Goal: Task Accomplishment & Management: Use online tool/utility

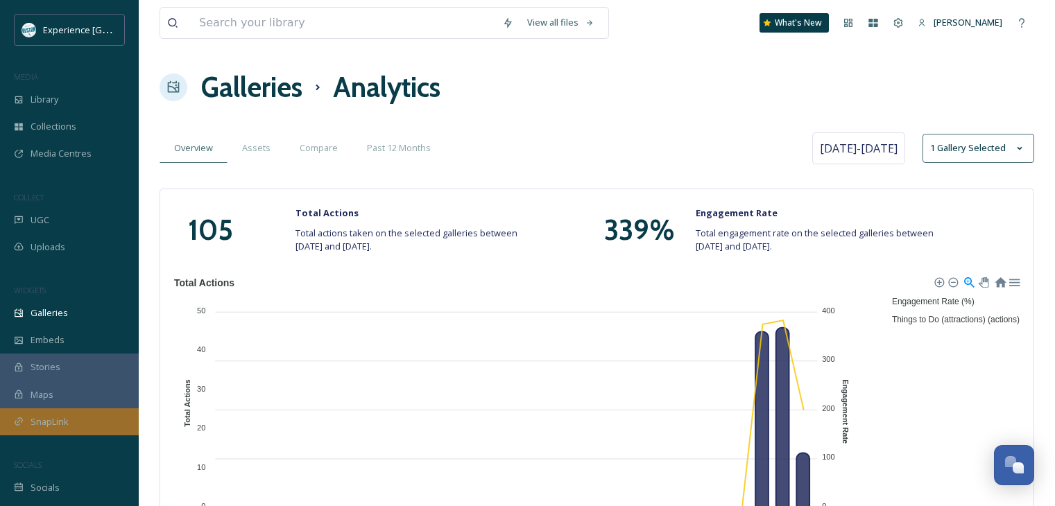
click at [66, 417] on span "SnapLink" at bounding box center [50, 421] width 38 height 13
click at [70, 421] on div "SnapLink" at bounding box center [69, 421] width 139 height 27
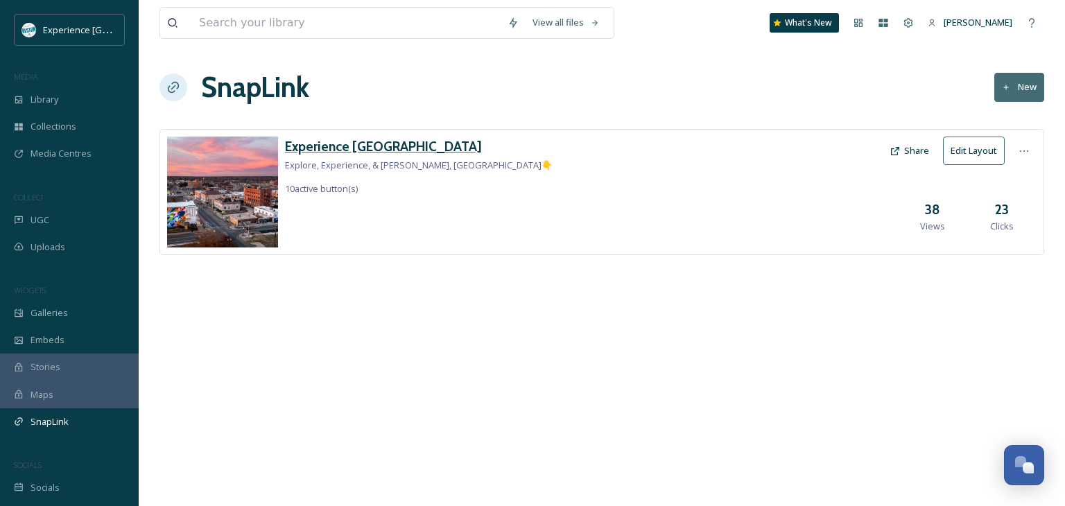
click at [340, 148] on h3 "Experience [GEOGRAPHIC_DATA]" at bounding box center [419, 147] width 268 height 20
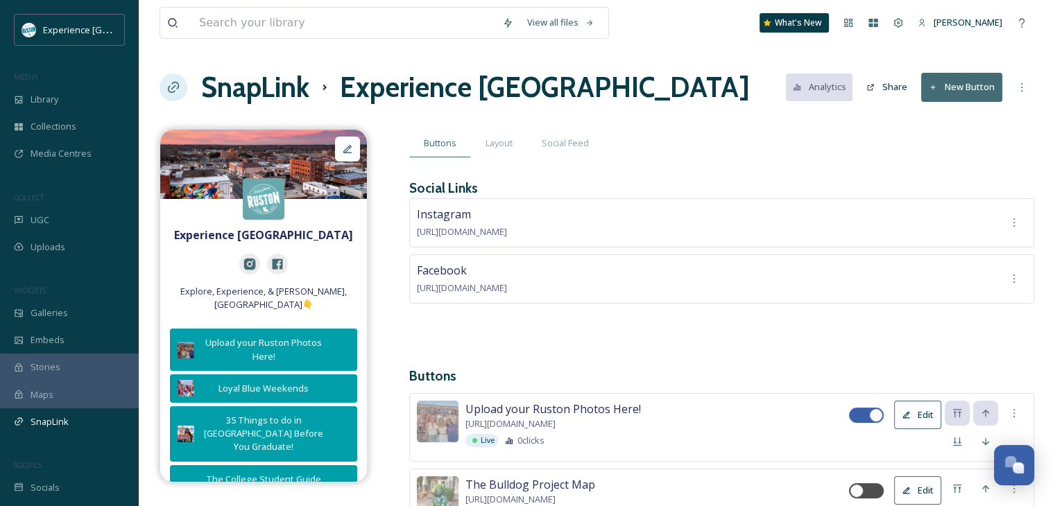
click at [885, 101] on div "SnapLink Experience Ruston Analytics Share New Button" at bounding box center [596, 88] width 874 height 42
click at [888, 87] on button "Share" at bounding box center [886, 86] width 55 height 27
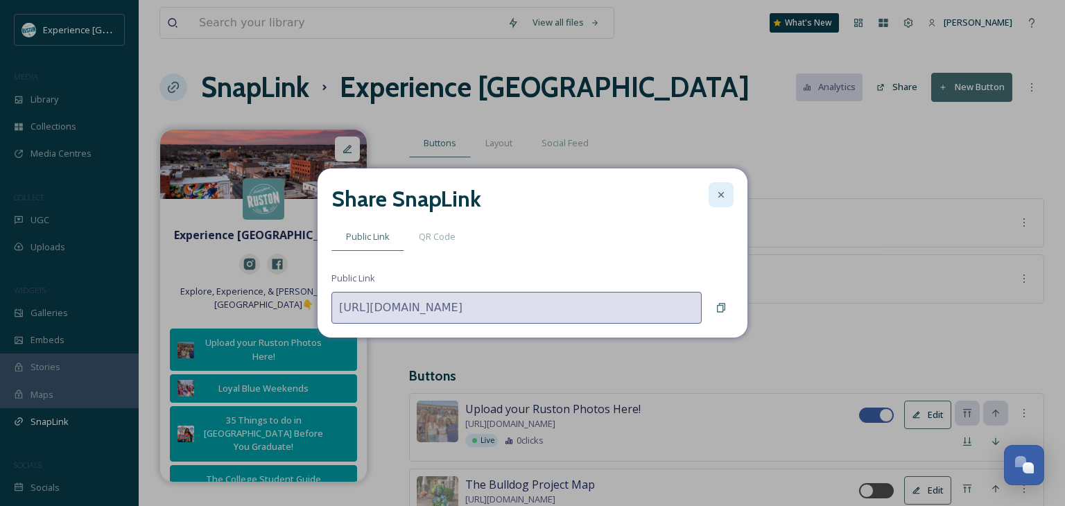
click at [711, 194] on div at bounding box center [721, 194] width 25 height 25
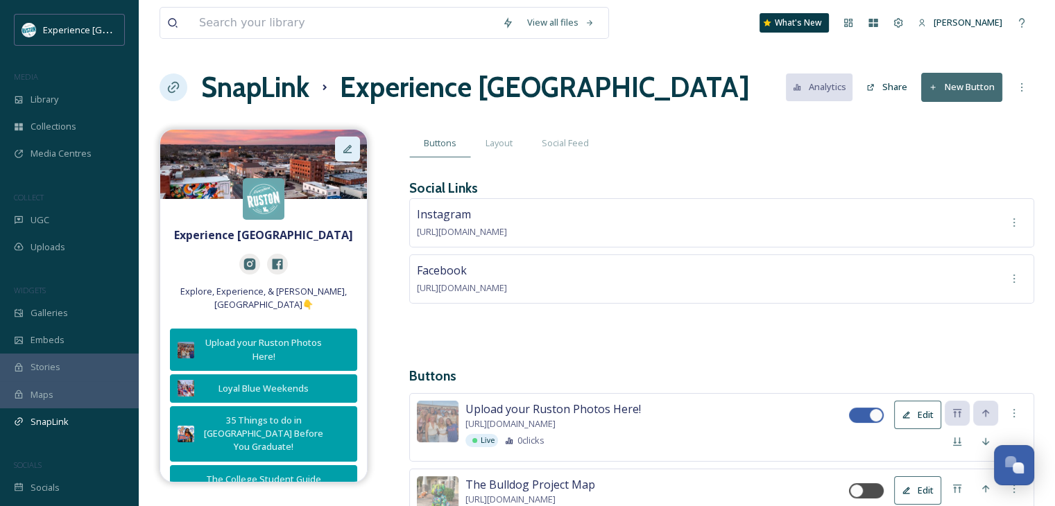
click at [347, 147] on icon at bounding box center [347, 149] width 11 height 11
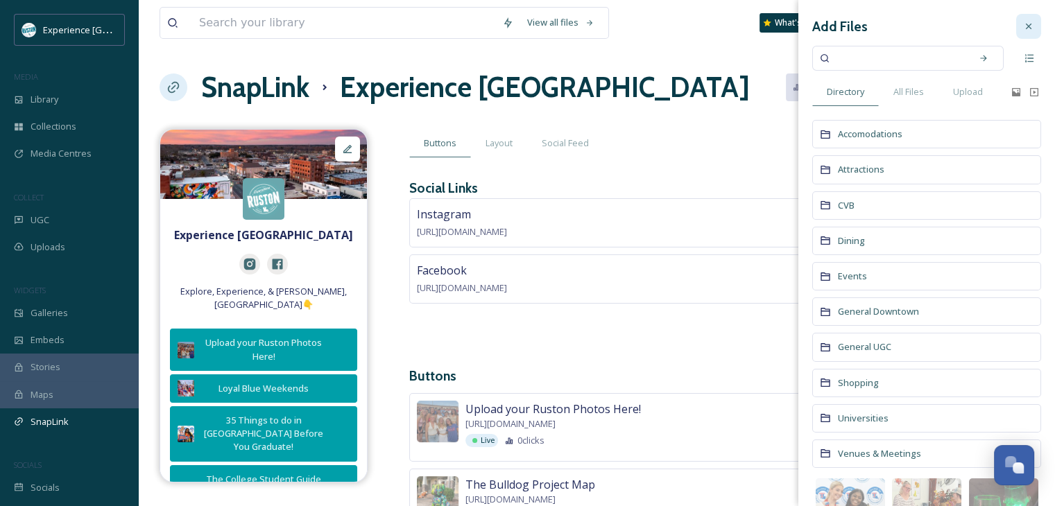
click at [1023, 28] on icon at bounding box center [1028, 26] width 11 height 11
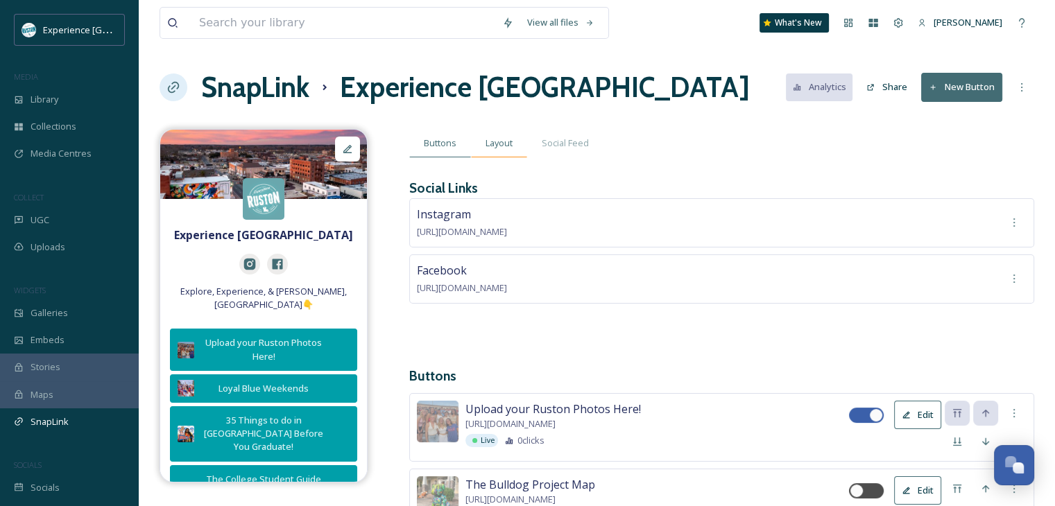
click at [505, 137] on span "Layout" at bounding box center [498, 143] width 27 height 13
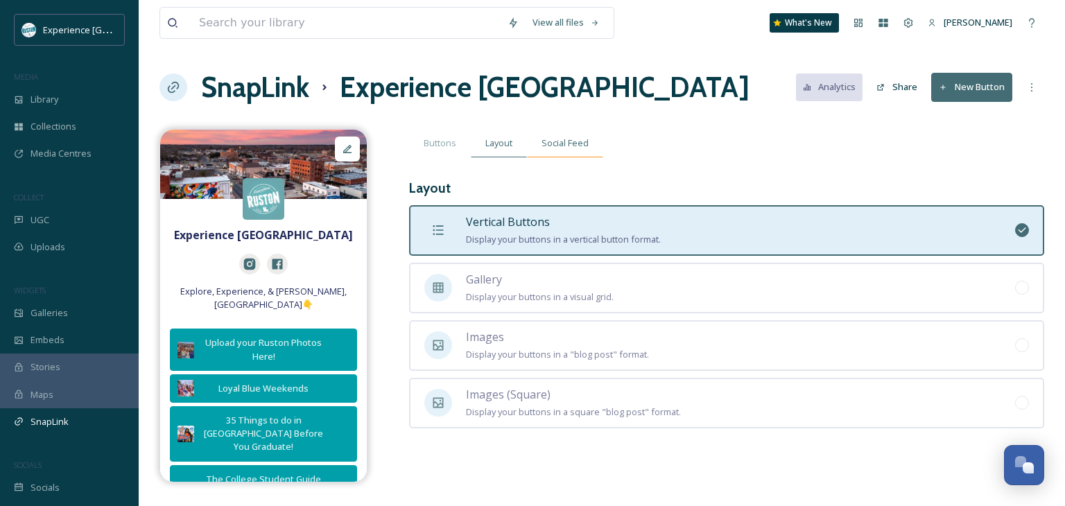
click at [563, 145] on span "Social Feed" at bounding box center [565, 143] width 47 height 13
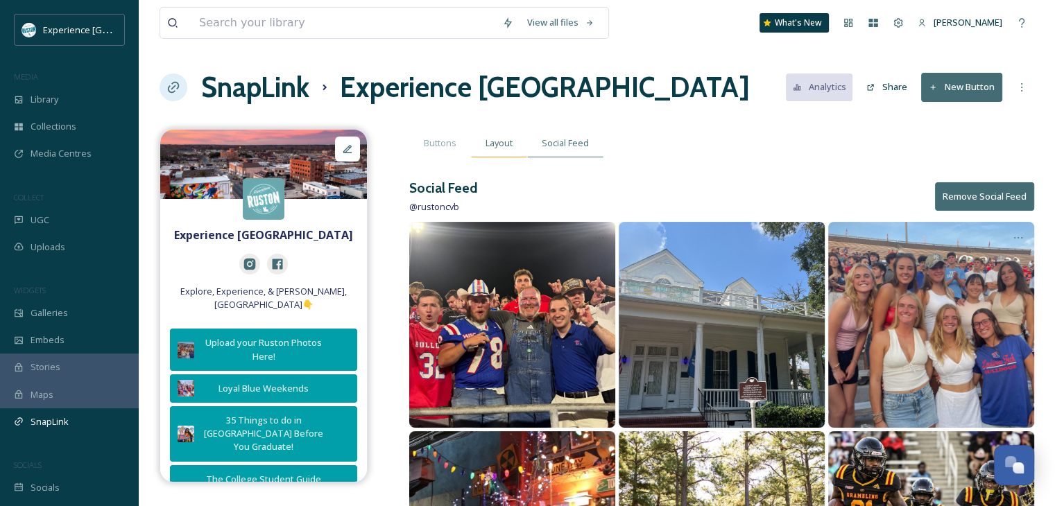
click at [510, 139] on span "Layout" at bounding box center [498, 143] width 27 height 13
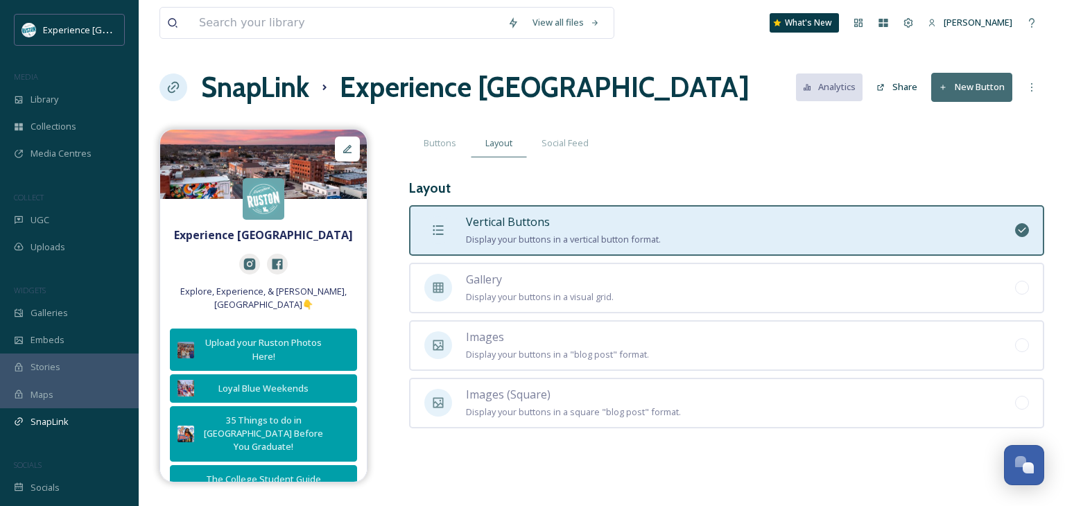
click at [684, 101] on div "SnapLink Experience Ruston Analytics Share New Button" at bounding box center [601, 88] width 885 height 42
click at [440, 143] on span "Buttons" at bounding box center [440, 143] width 33 height 13
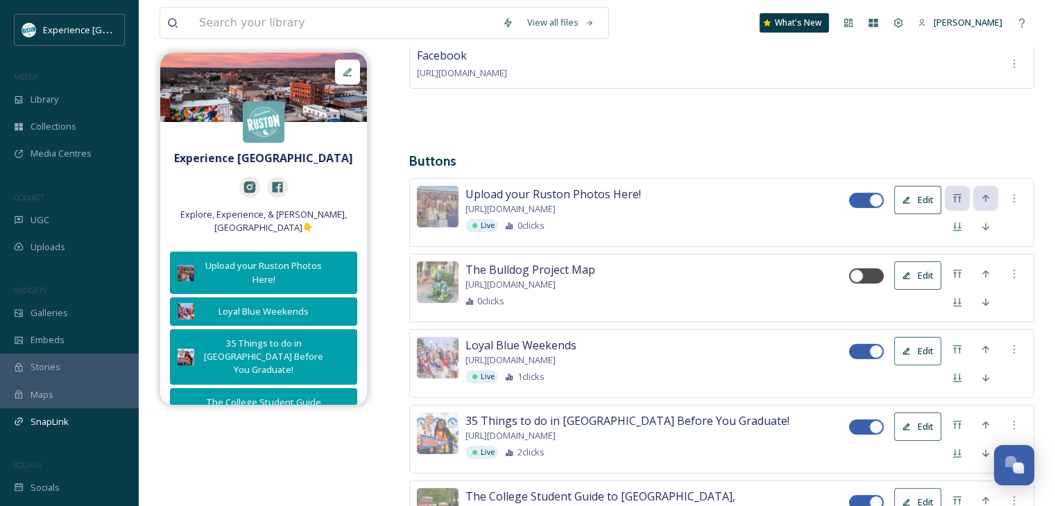
scroll to position [218, 0]
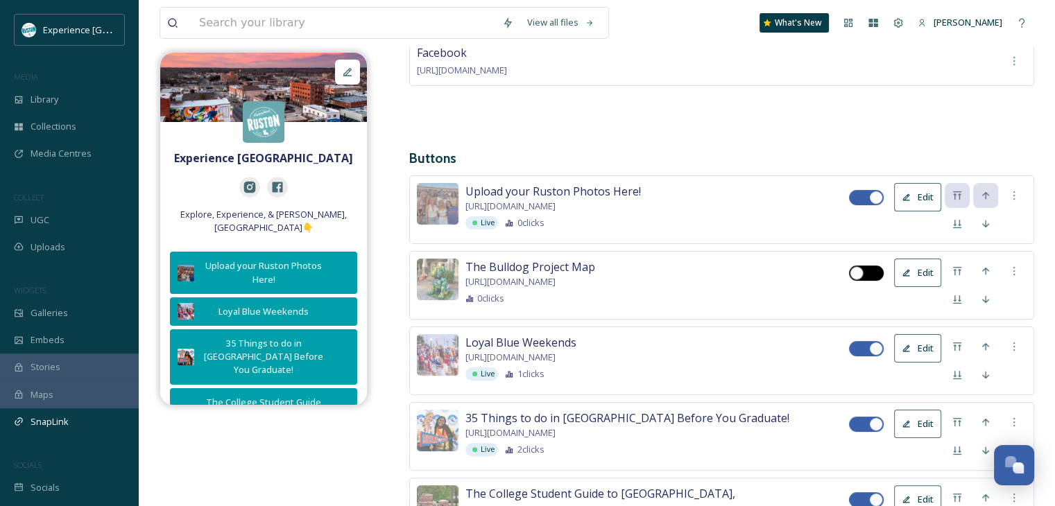
click at [867, 270] on div at bounding box center [866, 273] width 35 height 15
checkbox input "true"
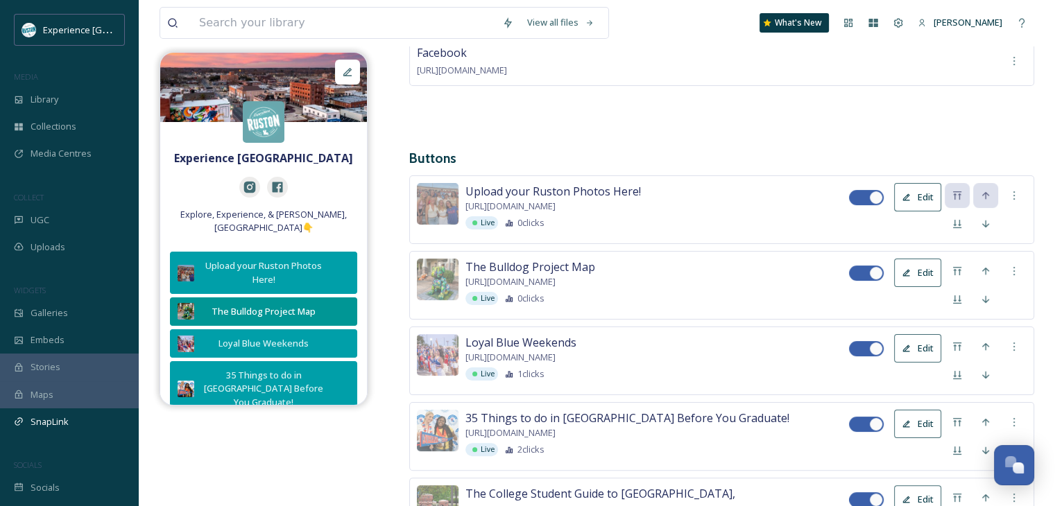
click at [909, 196] on icon at bounding box center [905, 197] width 9 height 9
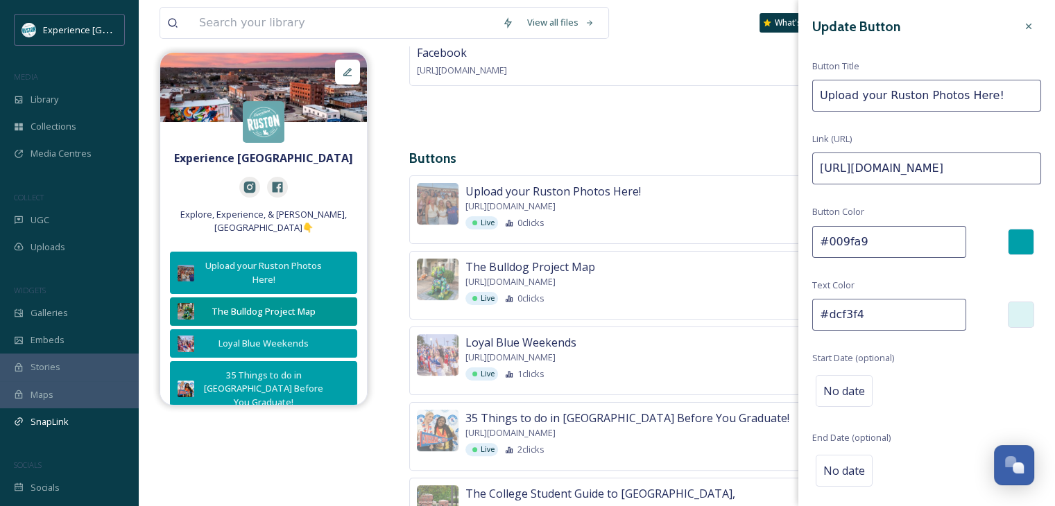
click at [893, 244] on input "#009fa9" at bounding box center [889, 242] width 154 height 32
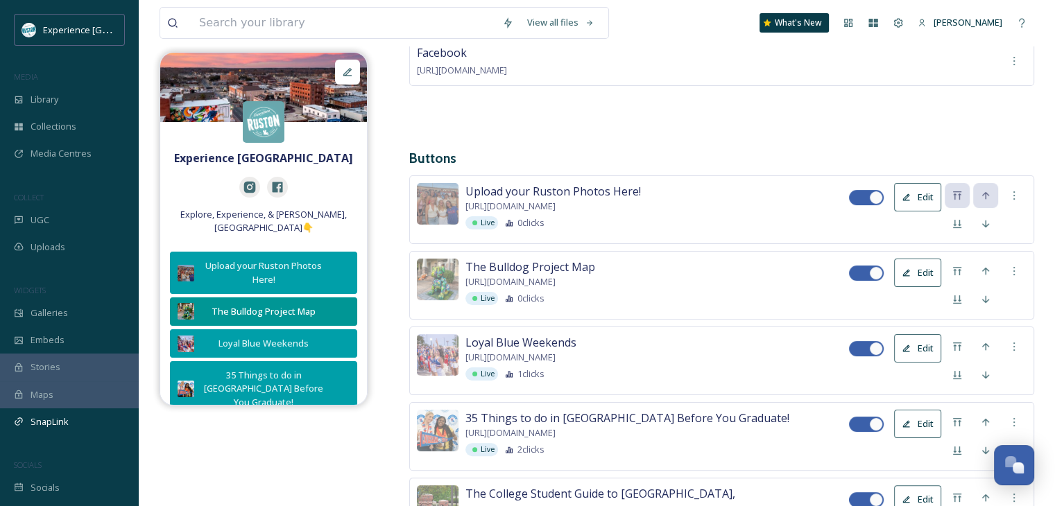
click at [630, 109] on div "Instagram [URL][DOMAIN_NAME] Facebook [URL][DOMAIN_NAME]" at bounding box center [721, 54] width 625 height 147
click at [930, 270] on button "Edit" at bounding box center [917, 273] width 47 height 28
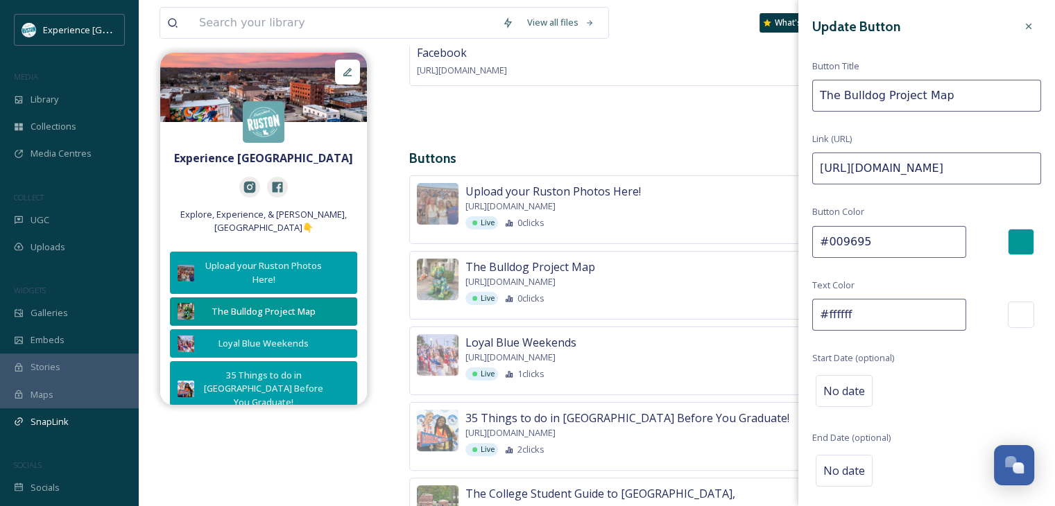
click at [899, 246] on input "#009695" at bounding box center [889, 242] width 154 height 32
paste input "fa9"
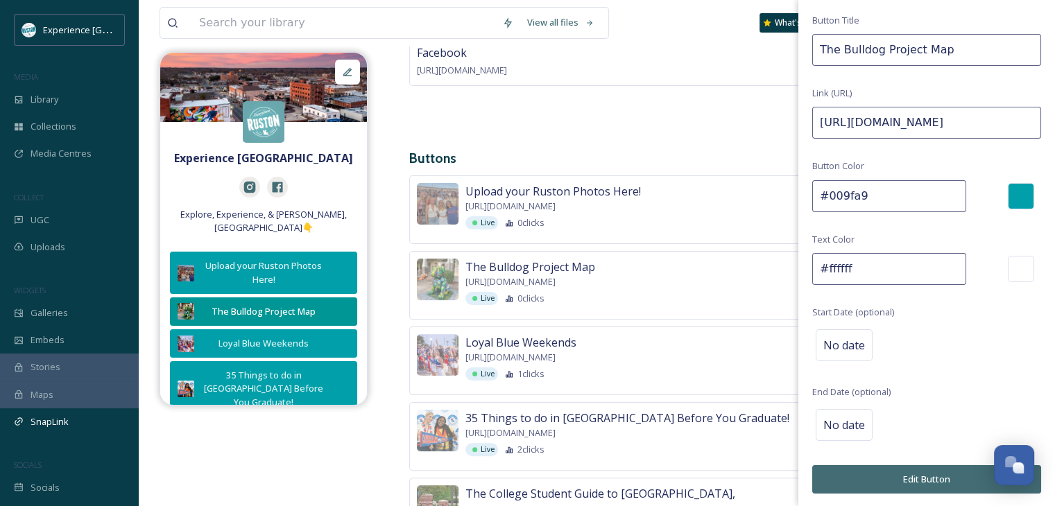
type input "#009fa9"
click at [878, 483] on button "Edit Button" at bounding box center [926, 479] width 229 height 28
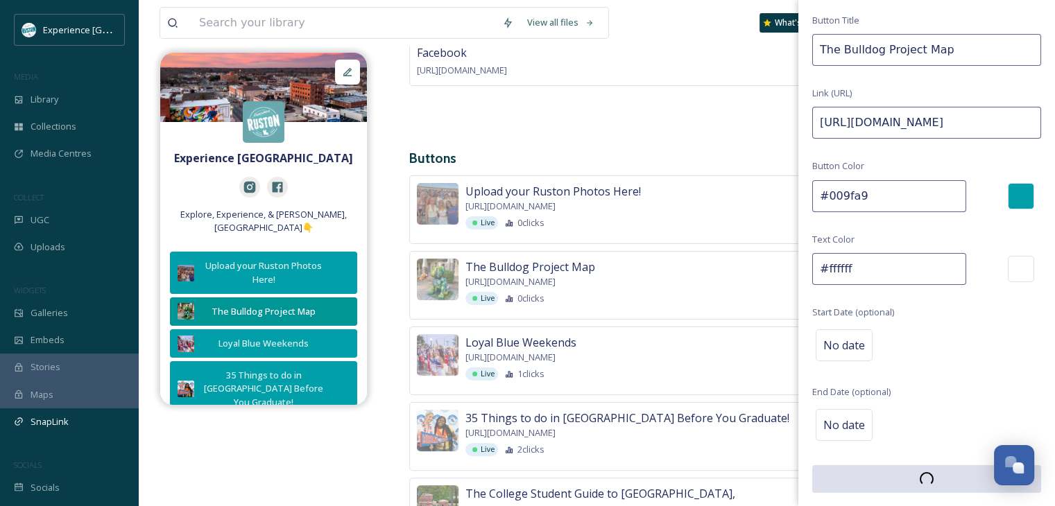
scroll to position [45, 0]
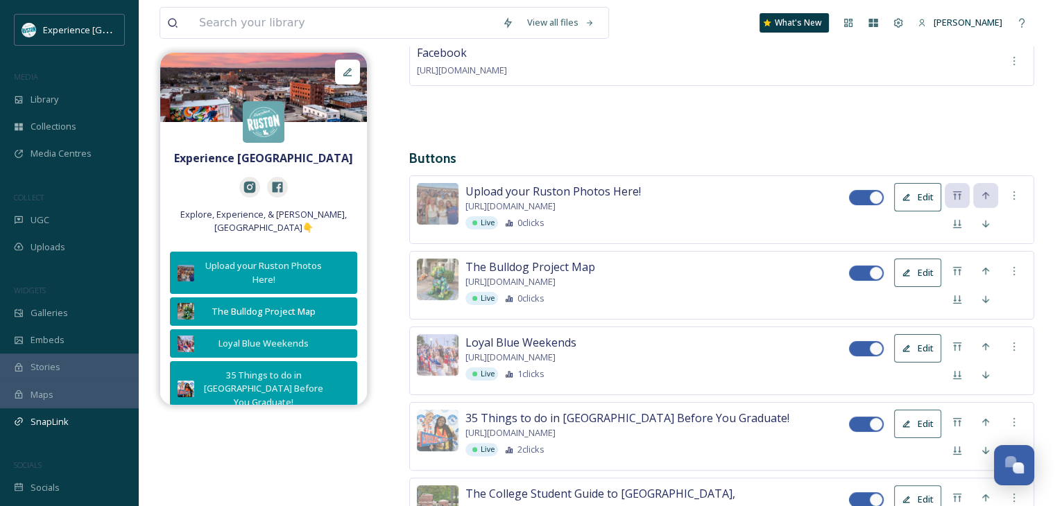
click at [917, 197] on button "Edit" at bounding box center [917, 197] width 47 height 28
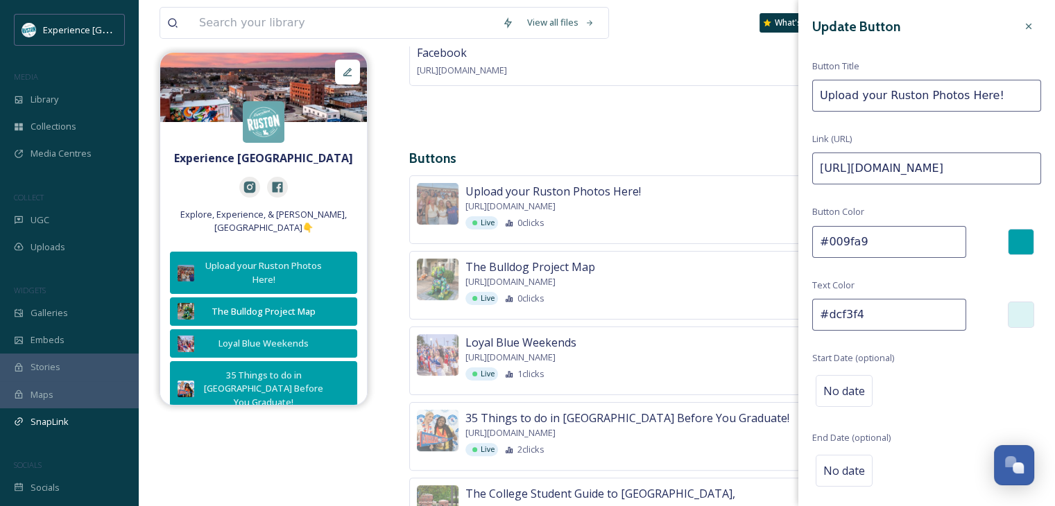
click at [888, 304] on input "#dcf3f4" at bounding box center [889, 315] width 154 height 32
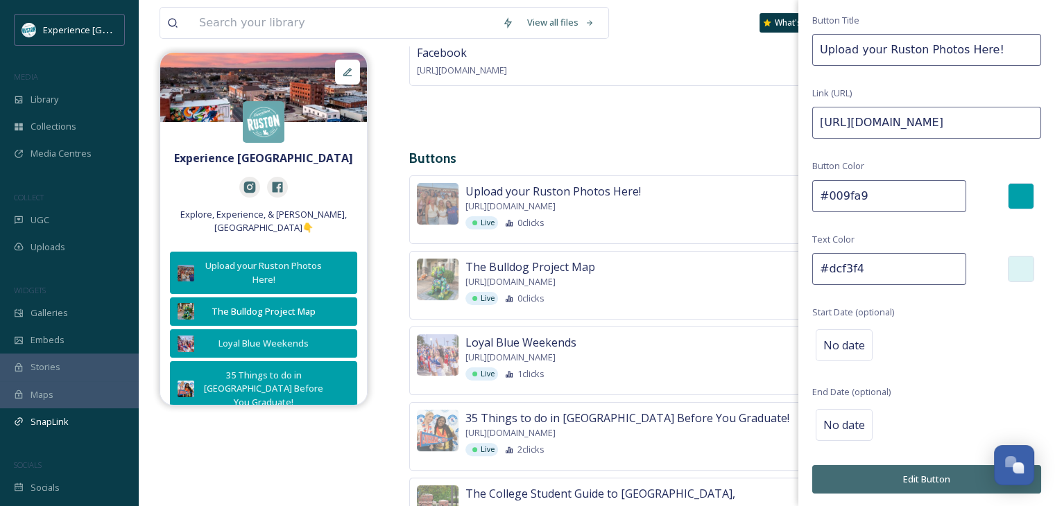
click at [895, 476] on button "Edit Button" at bounding box center [926, 479] width 229 height 28
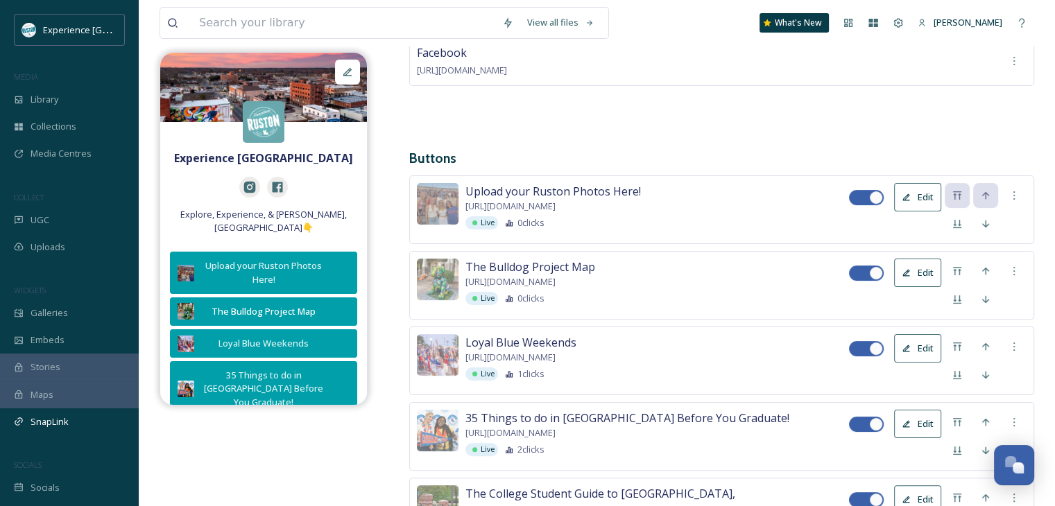
click at [918, 274] on button "Edit" at bounding box center [917, 273] width 47 height 28
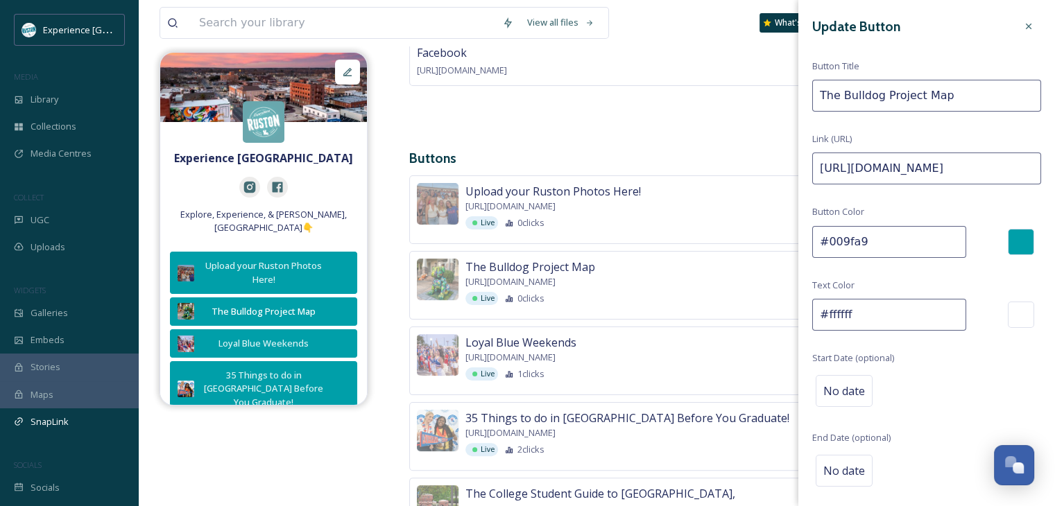
click at [899, 320] on input "#ffffff" at bounding box center [889, 315] width 154 height 32
paste input "dcf3f4"
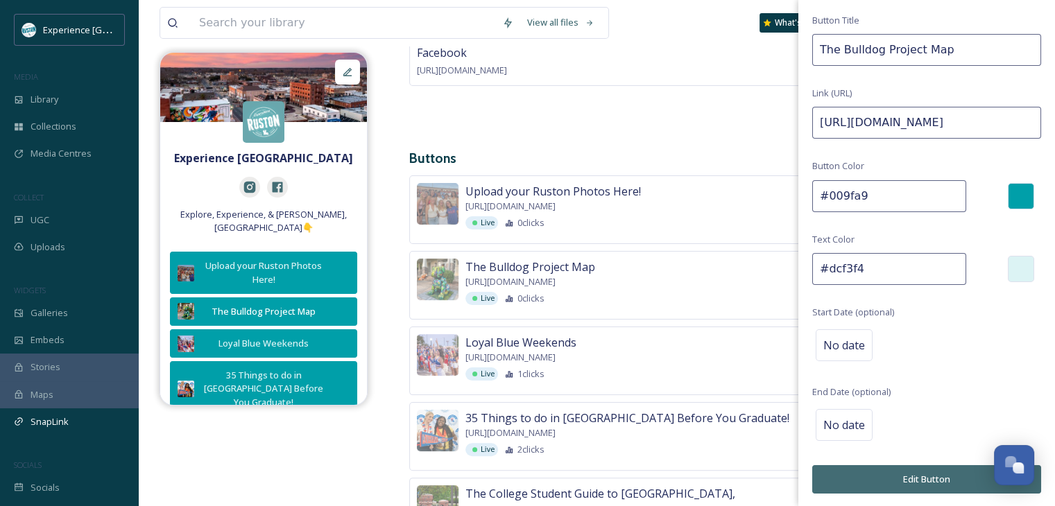
type input "#dcf3f4"
click at [910, 467] on button "Edit Button" at bounding box center [926, 479] width 229 height 28
